Goal: Navigation & Orientation: Find specific page/section

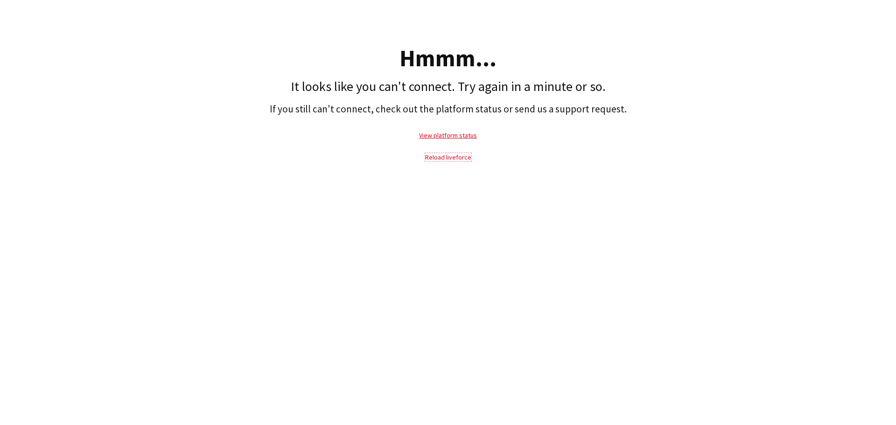
click at [460, 155] on link "Reload liveforce" at bounding box center [448, 157] width 46 height 8
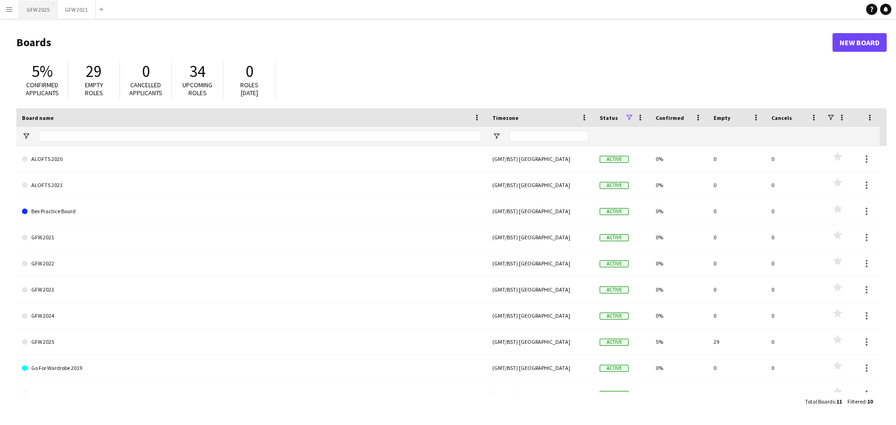
click at [35, 9] on button "GFW 2025 Close" at bounding box center [38, 9] width 38 height 18
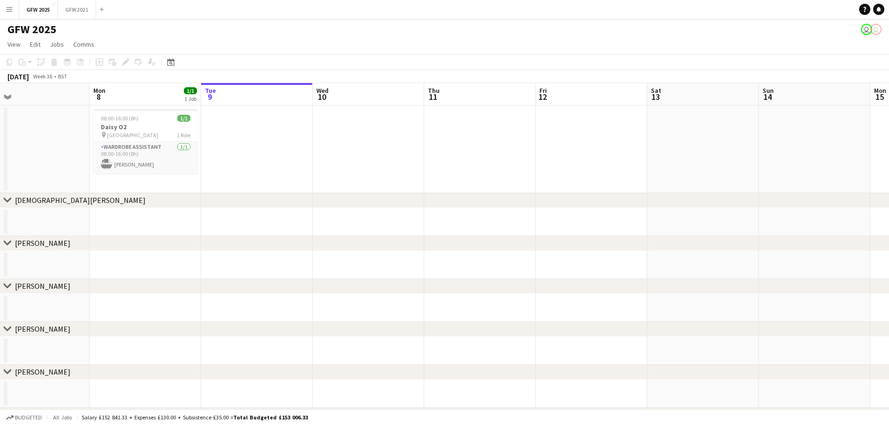
scroll to position [0, 230]
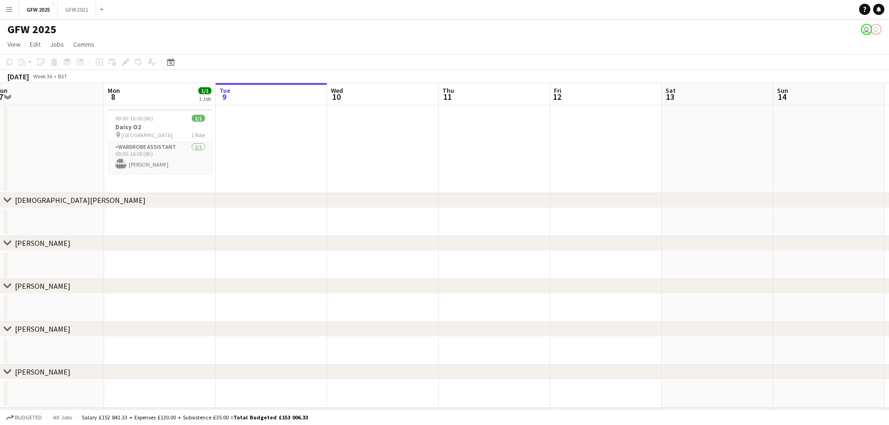
drag, startPoint x: 146, startPoint y: 155, endPoint x: 250, endPoint y: 158, distance: 104.1
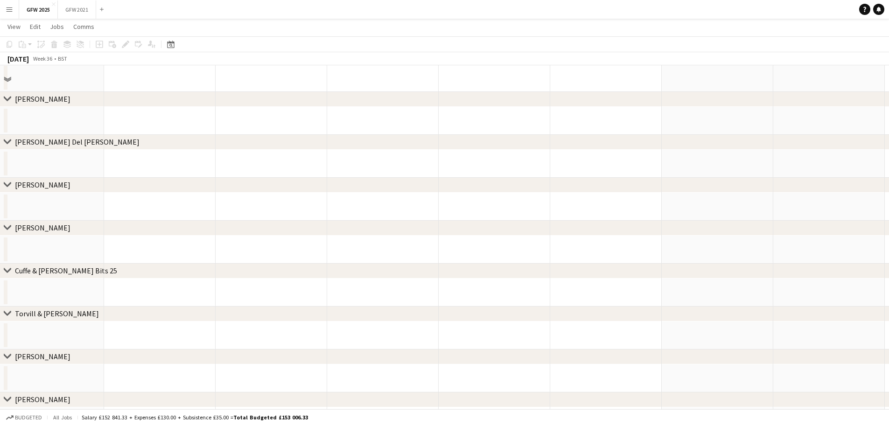
scroll to position [0, 0]
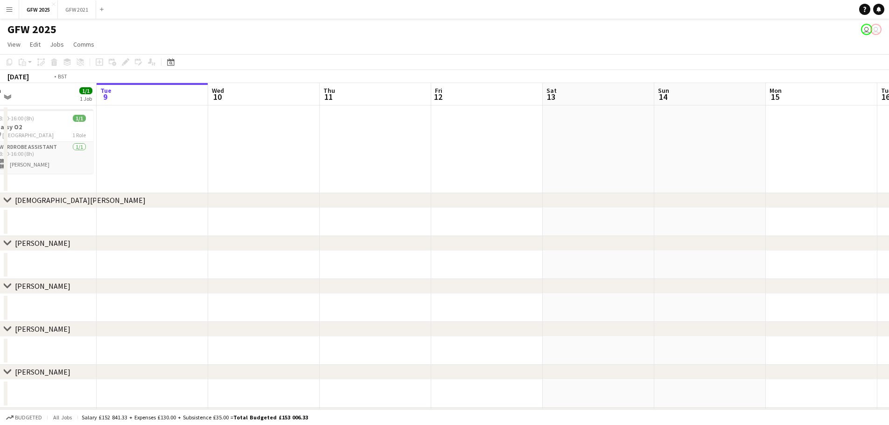
drag, startPoint x: 496, startPoint y: 149, endPoint x: 256, endPoint y: 171, distance: 241.2
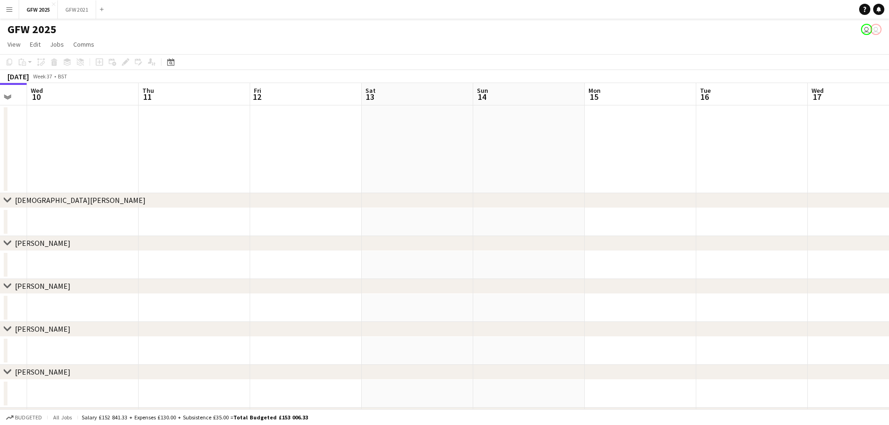
drag, startPoint x: 408, startPoint y: 161, endPoint x: 275, endPoint y: 159, distance: 132.5
drag, startPoint x: 421, startPoint y: 167, endPoint x: 172, endPoint y: 166, distance: 248.7
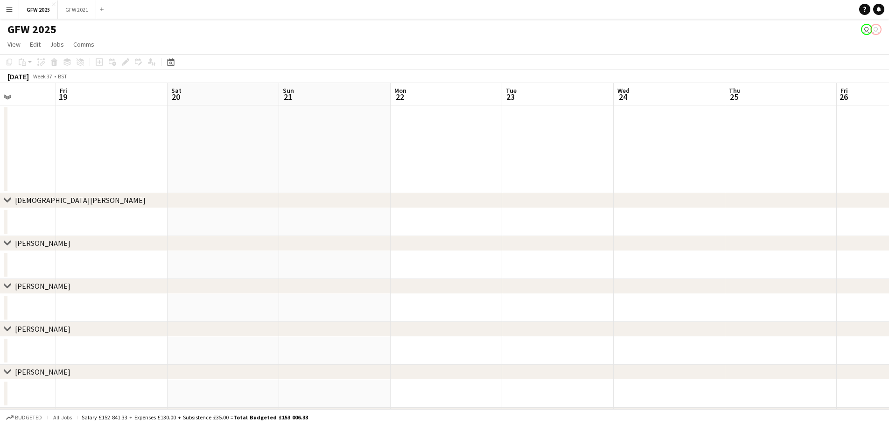
scroll to position [0, 330]
drag, startPoint x: 447, startPoint y: 149, endPoint x: -19, endPoint y: 163, distance: 466.3
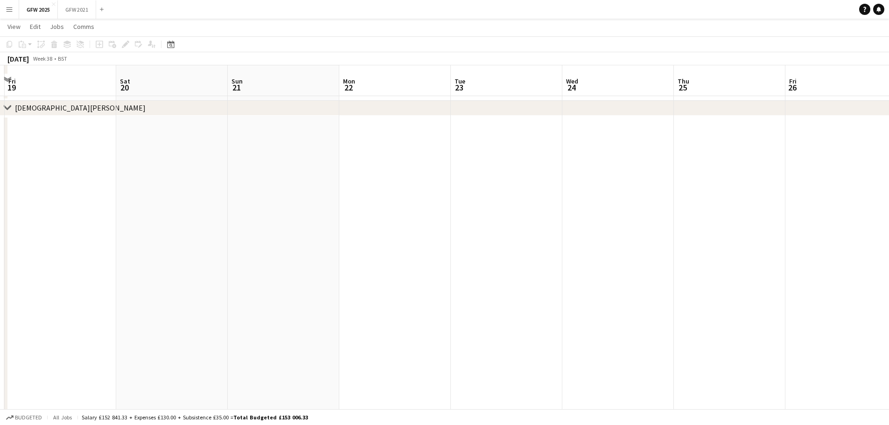
scroll to position [140, 0]
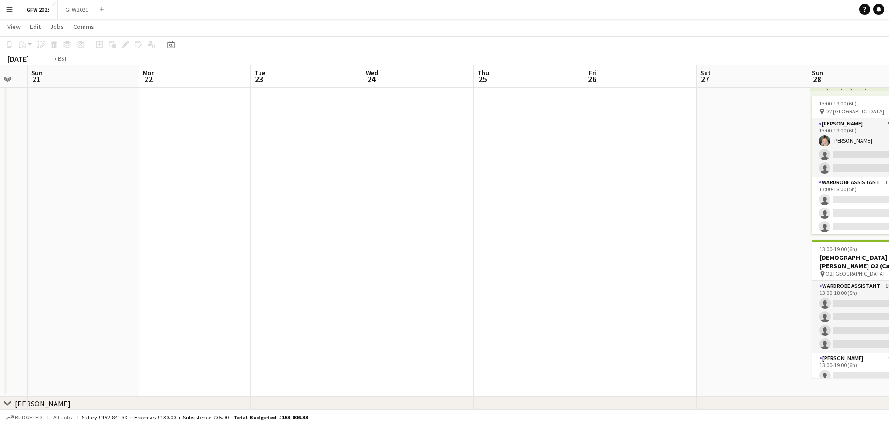
drag, startPoint x: 488, startPoint y: 188, endPoint x: 82, endPoint y: 201, distance: 406.1
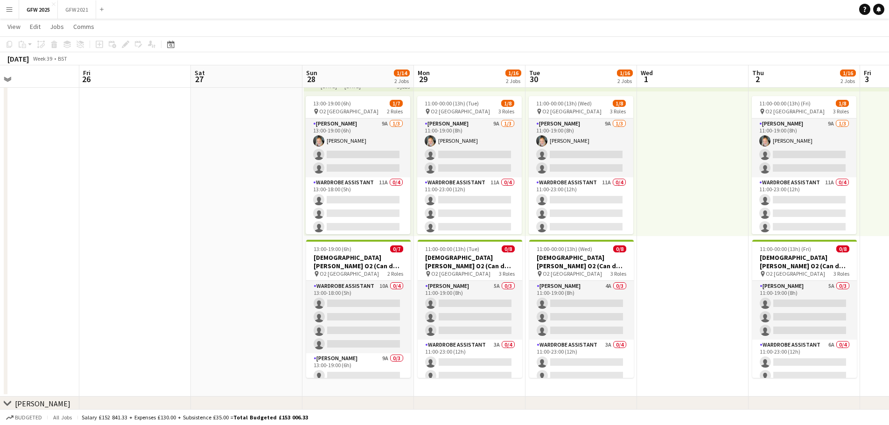
drag, startPoint x: 398, startPoint y: 195, endPoint x: 120, endPoint y: 200, distance: 277.6
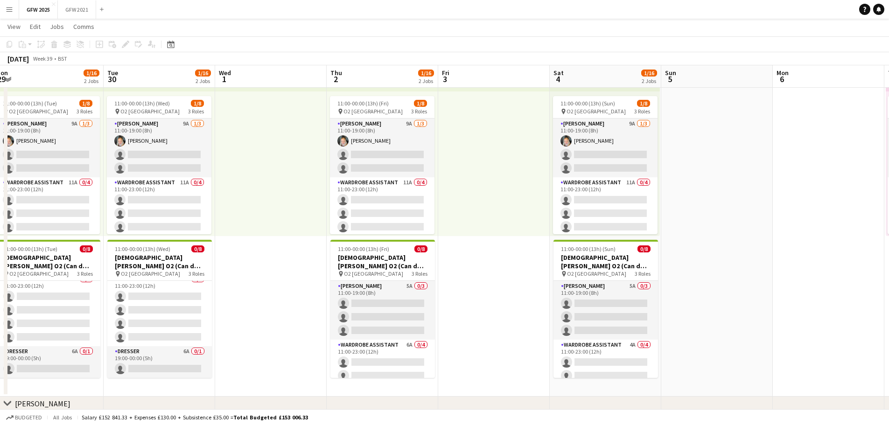
scroll to position [0, 287]
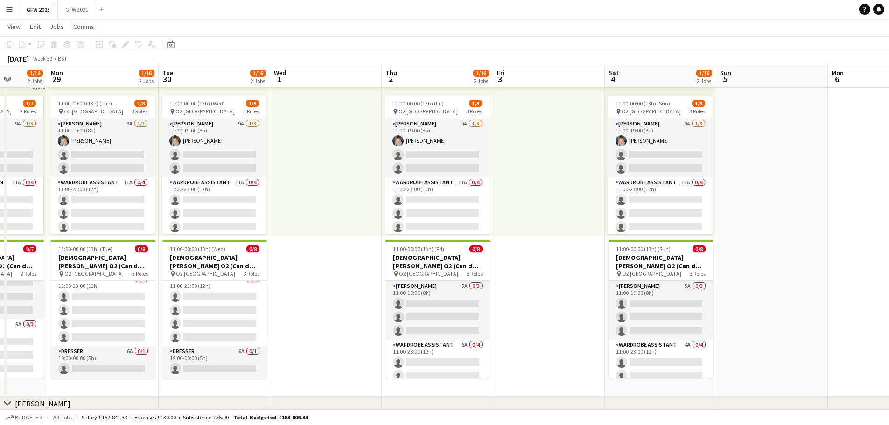
drag, startPoint x: 695, startPoint y: 208, endPoint x: 329, endPoint y: 209, distance: 366.2
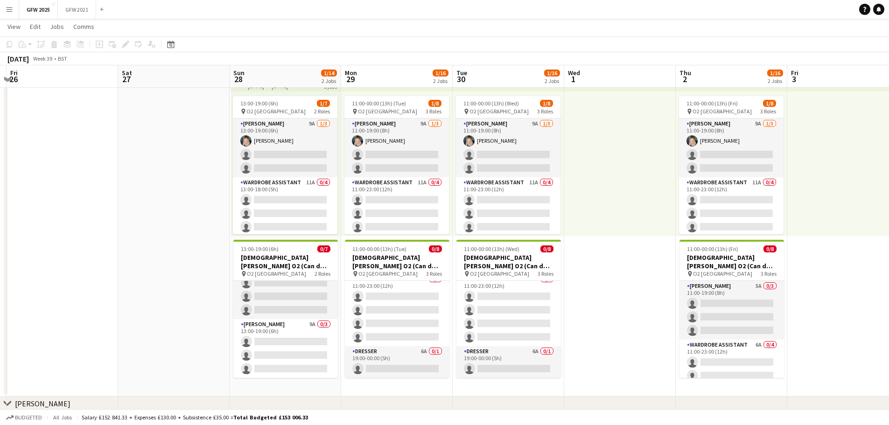
scroll to position [0, 211]
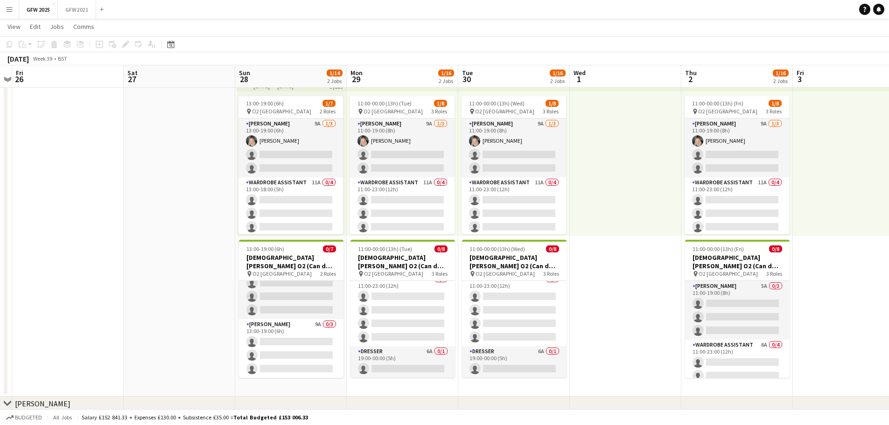
drag, startPoint x: 317, startPoint y: 268, endPoint x: 617, endPoint y: 253, distance: 299.9
